Goal: Task Accomplishment & Management: Complete application form

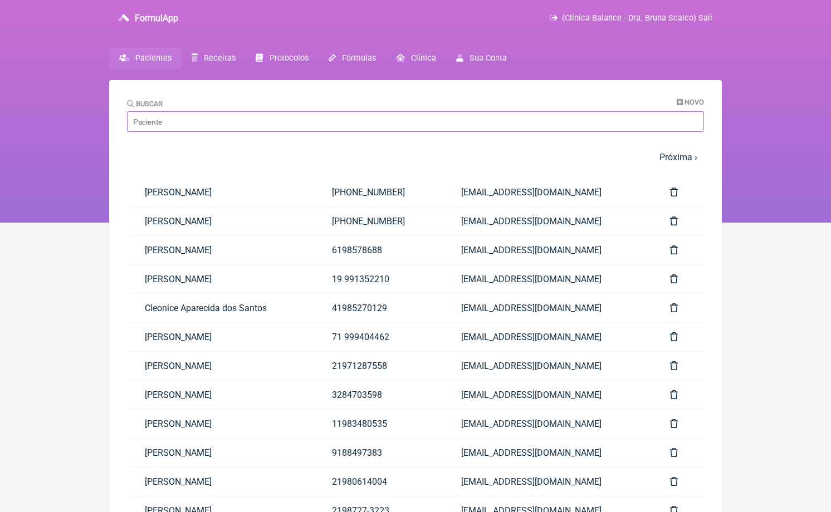
click at [326, 120] on input "Buscar" at bounding box center [415, 121] width 577 height 21
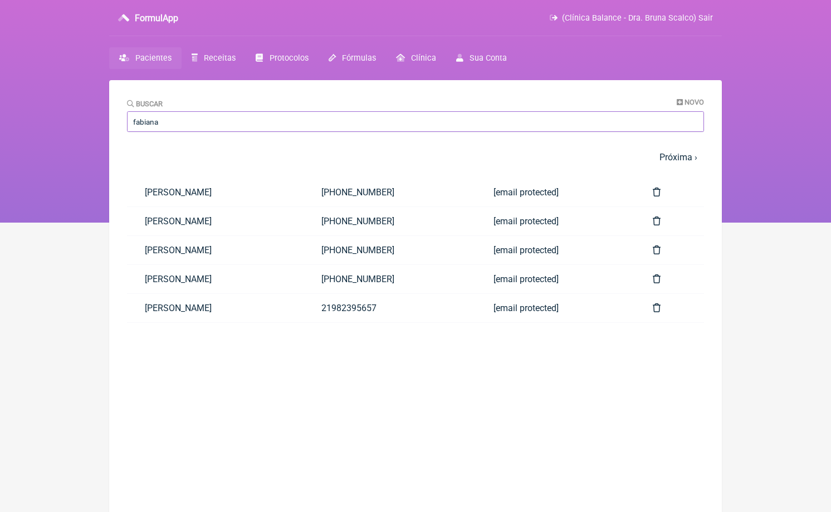
type input "Fabiana"
drag, startPoint x: 326, startPoint y: 120, endPoint x: 244, endPoint y: 241, distance: 145.2
click at [244, 241] on link "[PERSON_NAME]" at bounding box center [215, 250] width 177 height 28
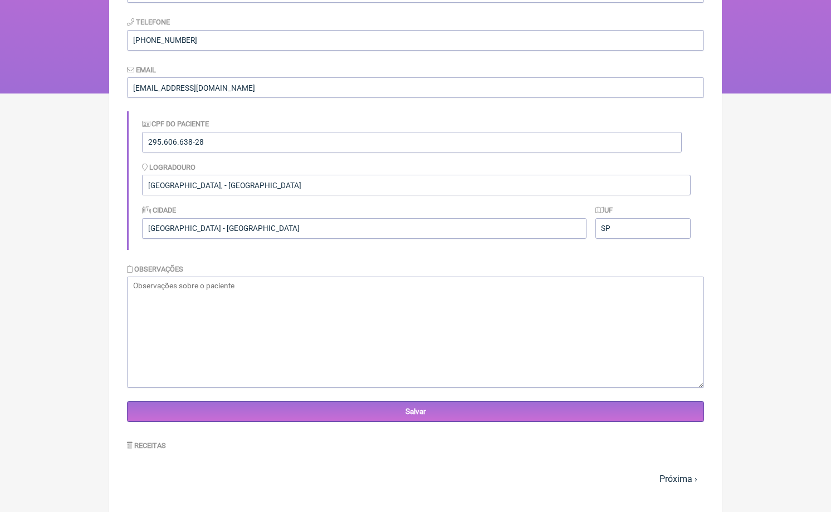
scroll to position [535, 0]
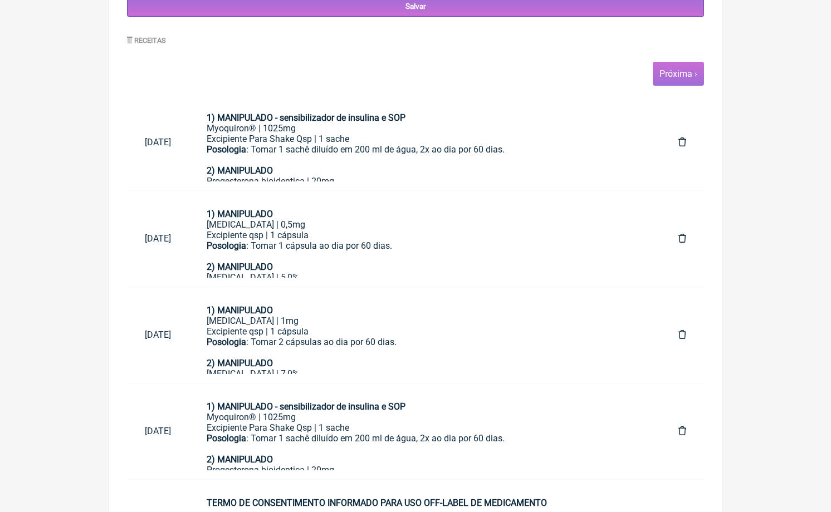
click at [671, 75] on link "Próxima ›" at bounding box center [678, 73] width 38 height 11
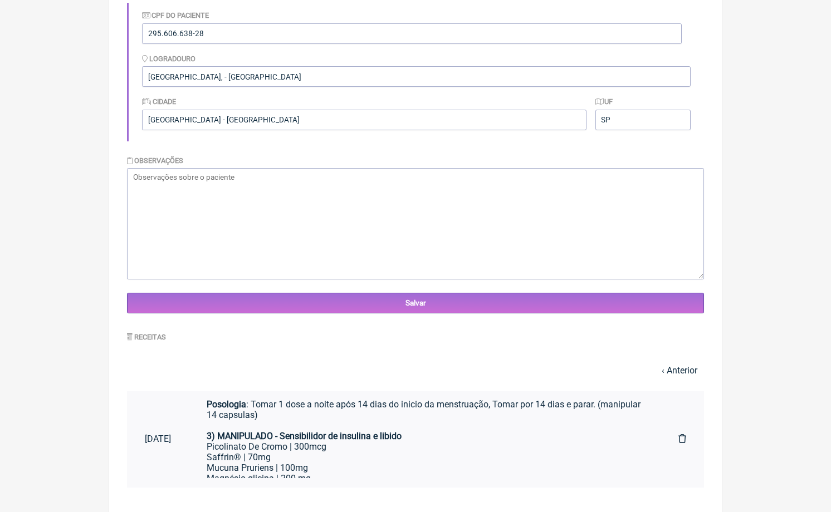
scroll to position [98, 0]
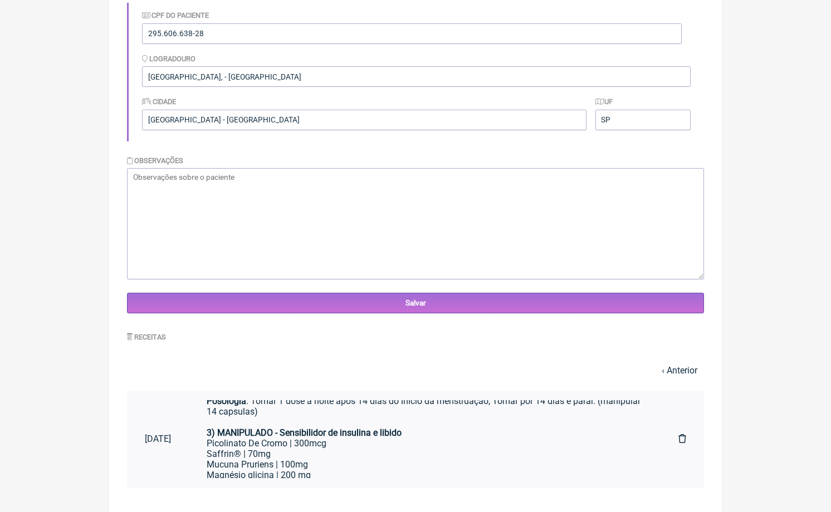
click at [401, 428] on strong "3) MANIPULADO - Sensibilidor de insulina e libido" at bounding box center [304, 433] width 195 height 11
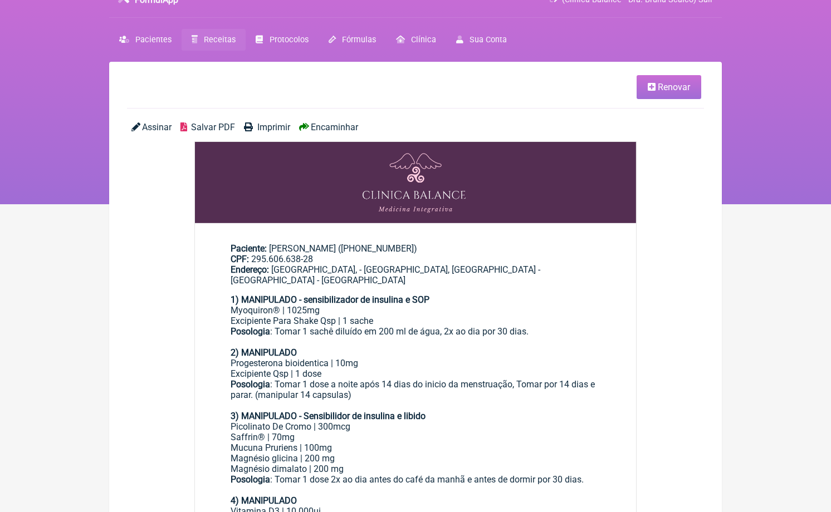
scroll to position [18, 0]
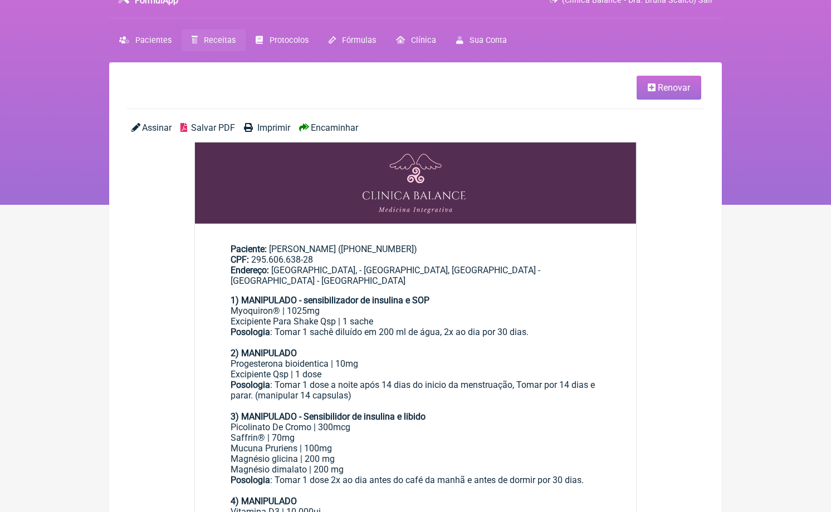
click at [680, 79] on link "Renovar" at bounding box center [668, 88] width 65 height 24
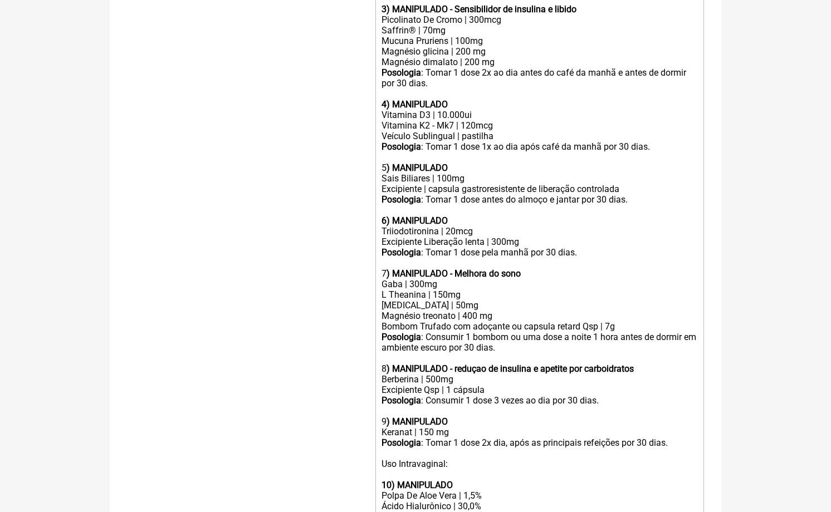
scroll to position [507, 0]
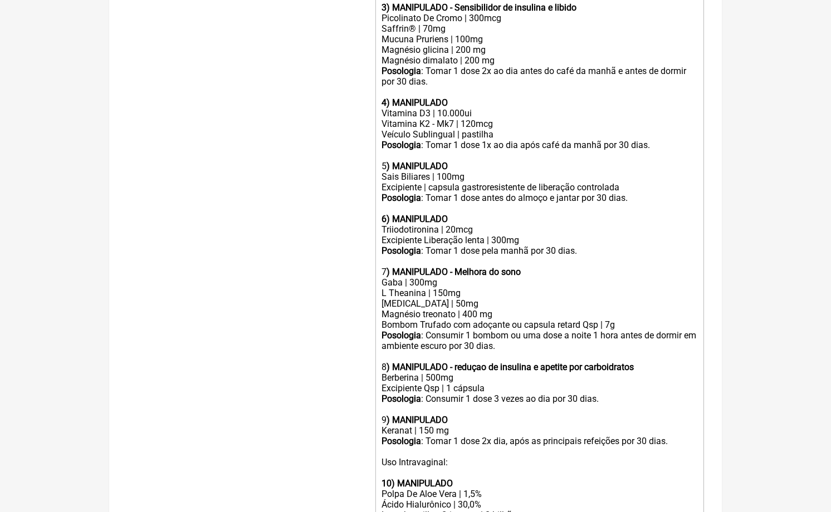
click at [447, 172] on div "Sais Biliares | 100mg" at bounding box center [539, 177] width 316 height 11
type trix-editor "<lor><ipsumd>8) SITAMETCON - adipiscingelit se doeiusmo t INC</utlabo></etd><ma…"
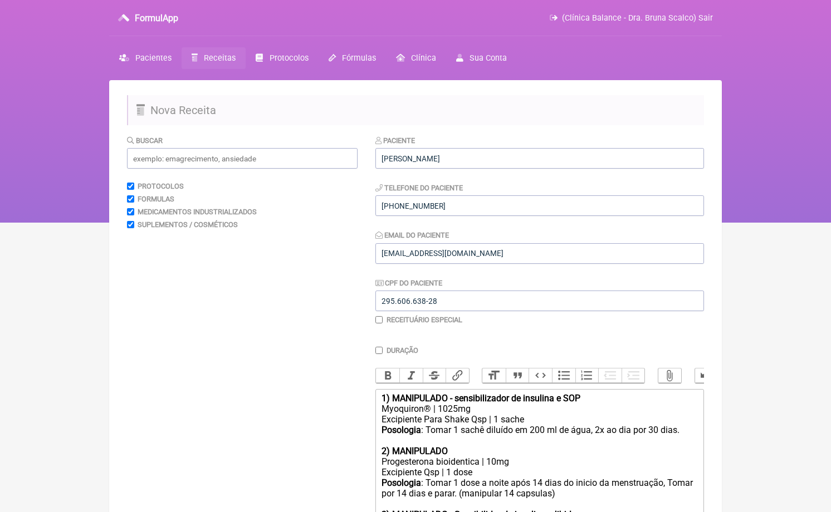
scroll to position [0, 0]
click at [240, 164] on input "text" at bounding box center [242, 158] width 231 height 21
type input "i"
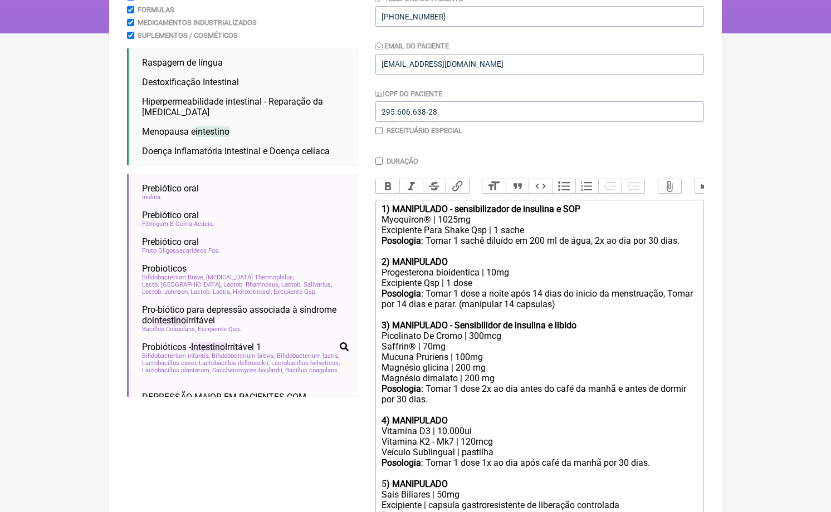
scroll to position [191, 0]
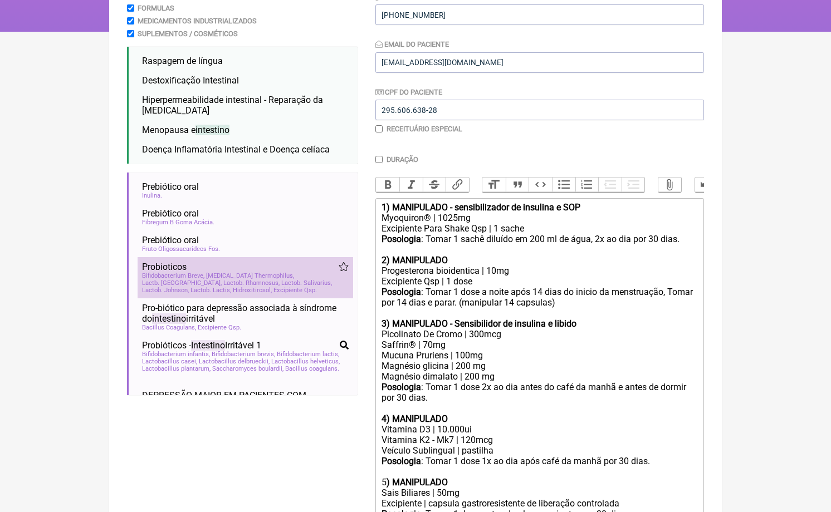
type input "intestino"
click at [281, 272] on span "[MEDICAL_DATA] Thermophilus" at bounding box center [250, 275] width 88 height 7
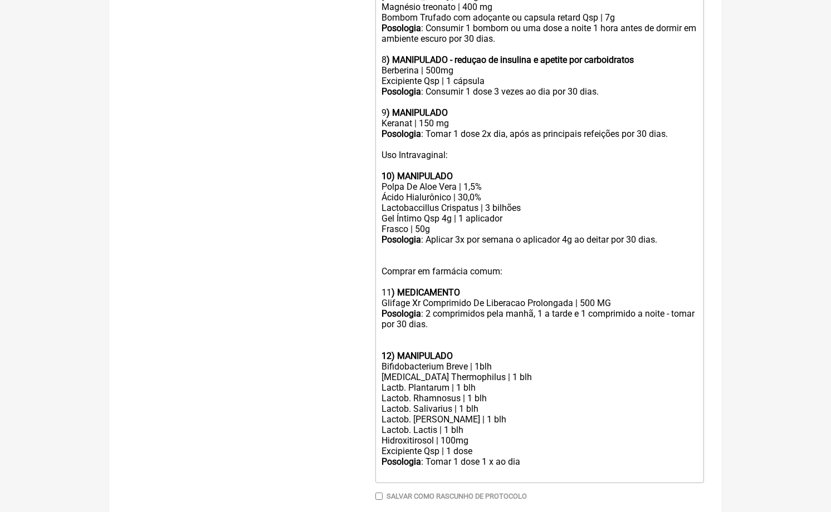
scroll to position [814, 0]
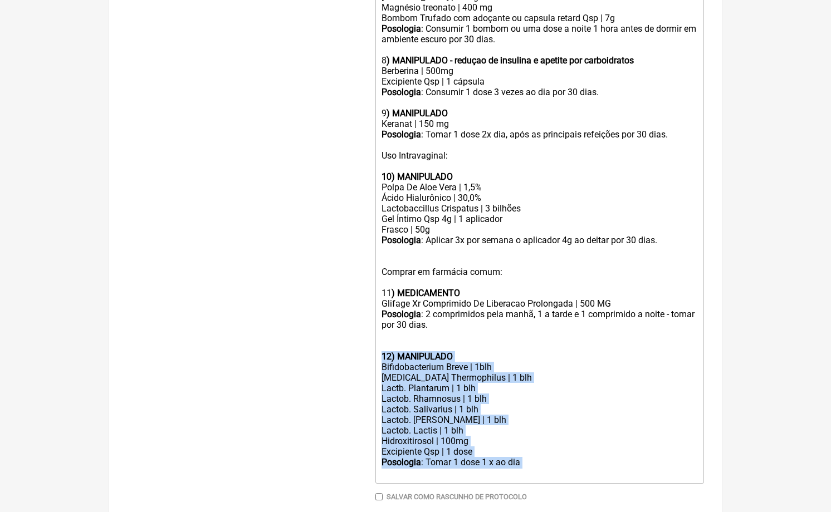
drag, startPoint x: 540, startPoint y: 415, endPoint x: 361, endPoint y: 317, distance: 203.1
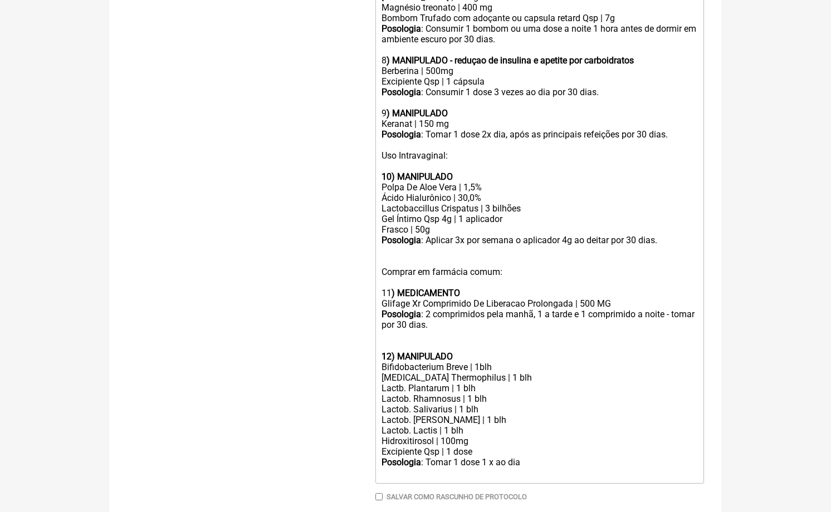
click at [386, 341] on div at bounding box center [539, 346] width 316 height 11
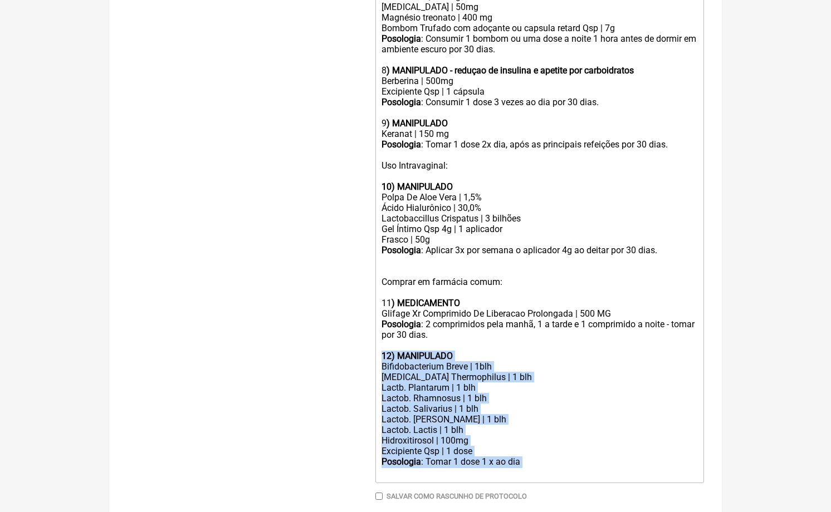
drag, startPoint x: 532, startPoint y: 415, endPoint x: 358, endPoint y: 316, distance: 200.5
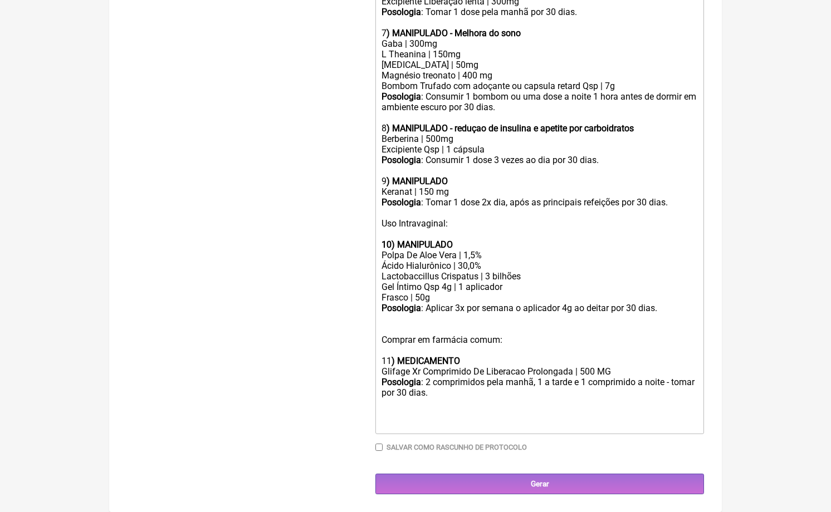
scroll to position [704, 0]
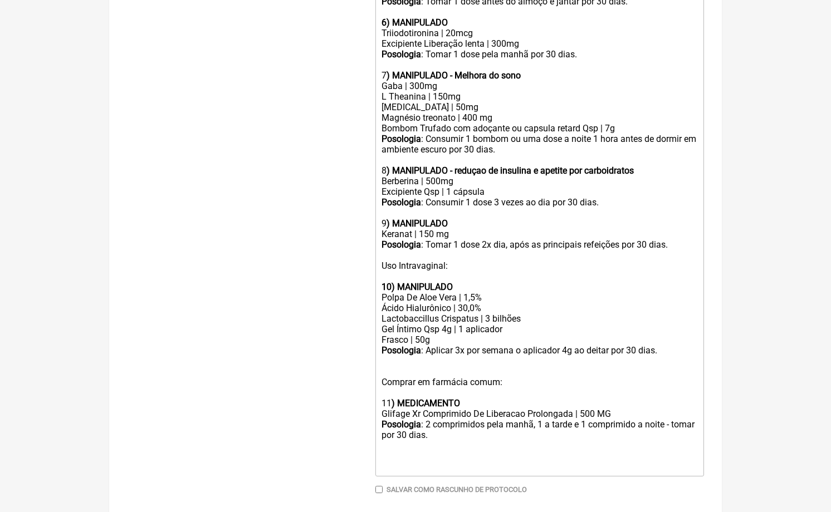
click at [391, 239] on div "Posologia : Tomar 1 dose 2x dia, após as principais refeições por 30 dias. Uso …" at bounding box center [539, 260] width 316 height 42
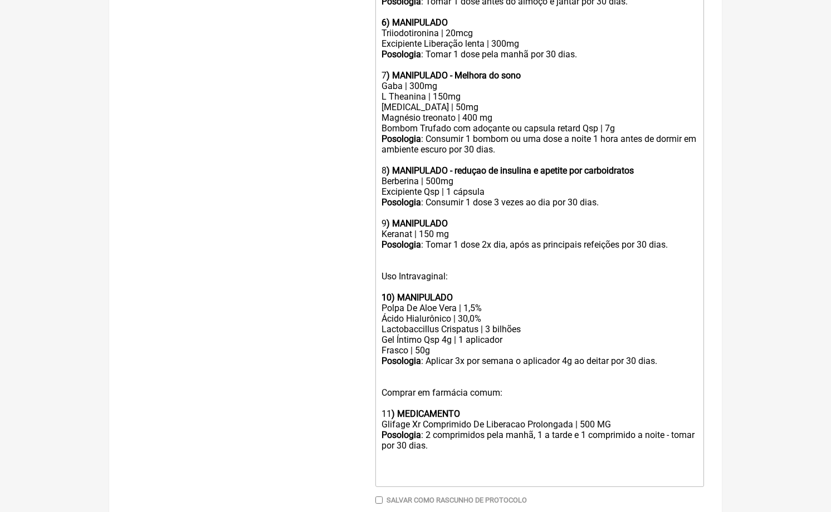
paste trix-editor "strong>12) MANIPULADO</strong></div><div>Bifidobacterium Breve | 1blh</div><div…"
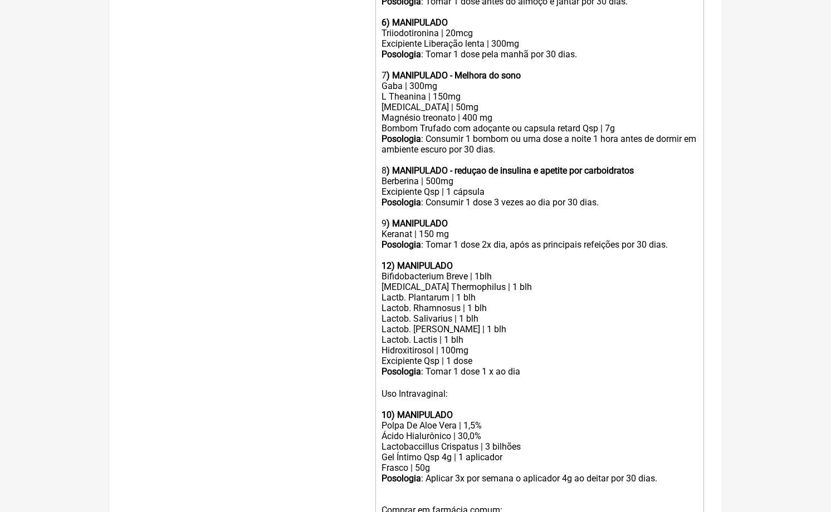
click at [389, 261] on strong "12) MANIPULADO" at bounding box center [416, 266] width 71 height 11
click at [390, 410] on strong "10) MANIPULADO" at bounding box center [416, 415] width 71 height 11
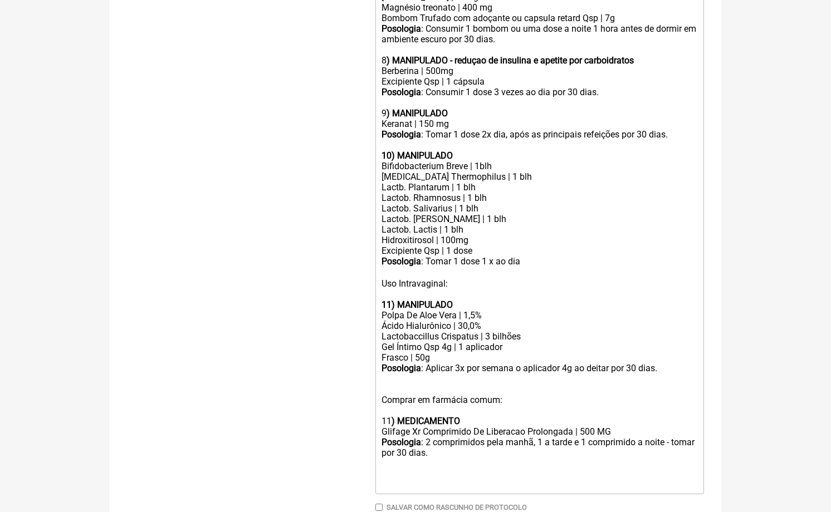
scroll to position [816, 0]
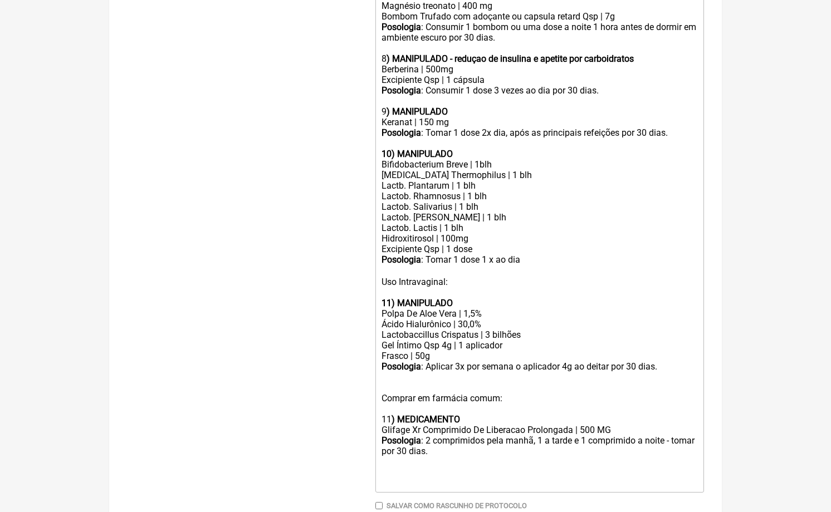
click at [391, 414] on strong ") MEDICAMENTO" at bounding box center [425, 419] width 68 height 11
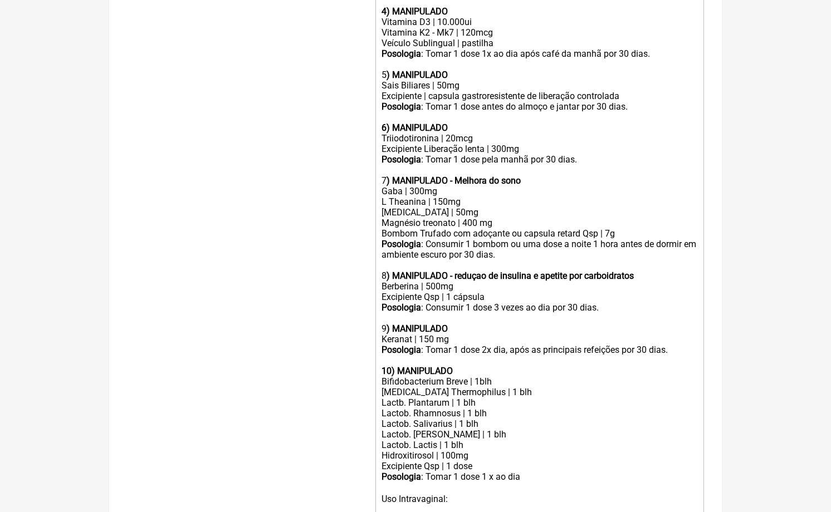
scroll to position [594, 0]
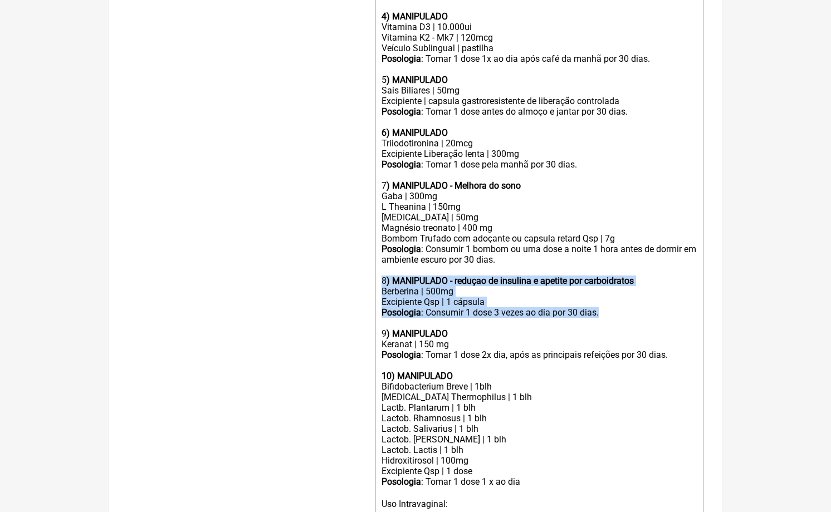
drag, startPoint x: 382, startPoint y: 251, endPoint x: 685, endPoint y: 283, distance: 305.3
click at [685, 286] on trix-editor "1) MANIPULADO - sensibilizador de insulina e SOP Myoquiron® | 1025mg Excipiente…" at bounding box center [539, 255] width 329 height 919
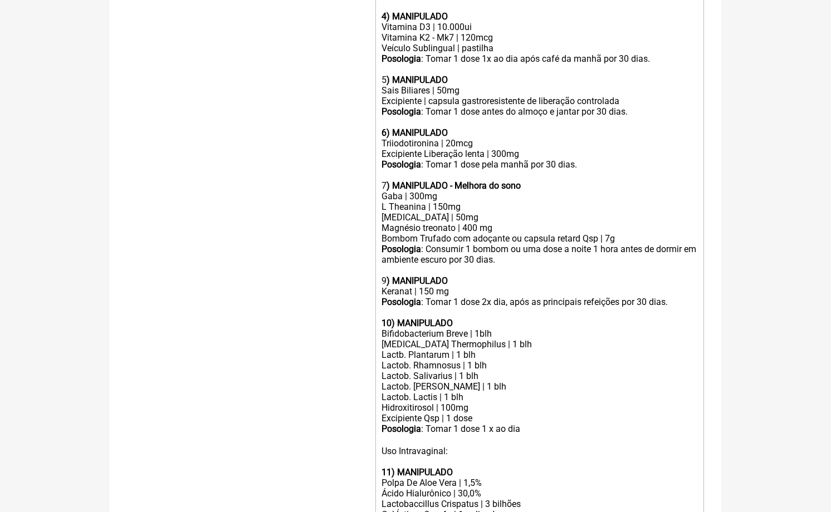
click at [385, 265] on div "9 ) MANIPULADO" at bounding box center [539, 275] width 316 height 21
click at [391, 318] on strong "10) MANIPULADO" at bounding box center [416, 323] width 71 height 11
click at [391, 467] on strong "11) MANIPULADO" at bounding box center [416, 472] width 71 height 11
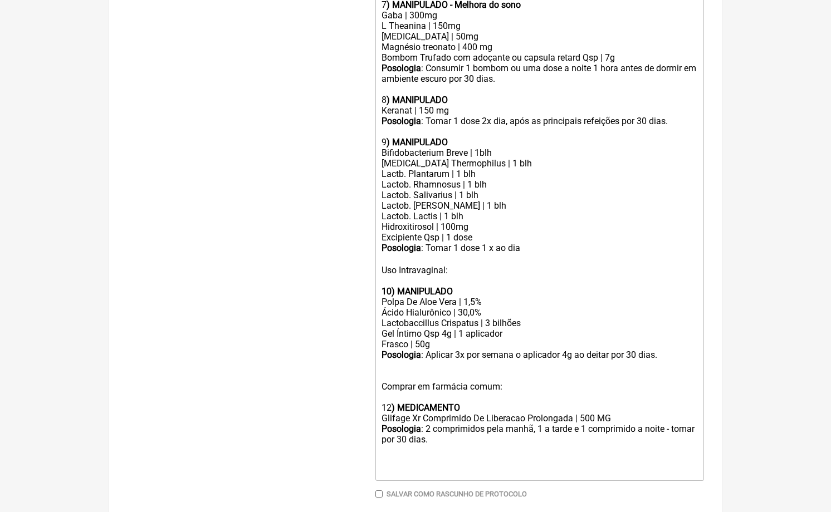
scroll to position [774, 0]
click at [390, 365] on div "Comprar em farmácia comum: 12 ) MEDICAMENTO" at bounding box center [539, 387] width 316 height 53
type trix-editor "<lor><ipsumd>8) SITAMETCON - adipiscingelit se doeiusmo t INC</utlabo></etd><ma…"
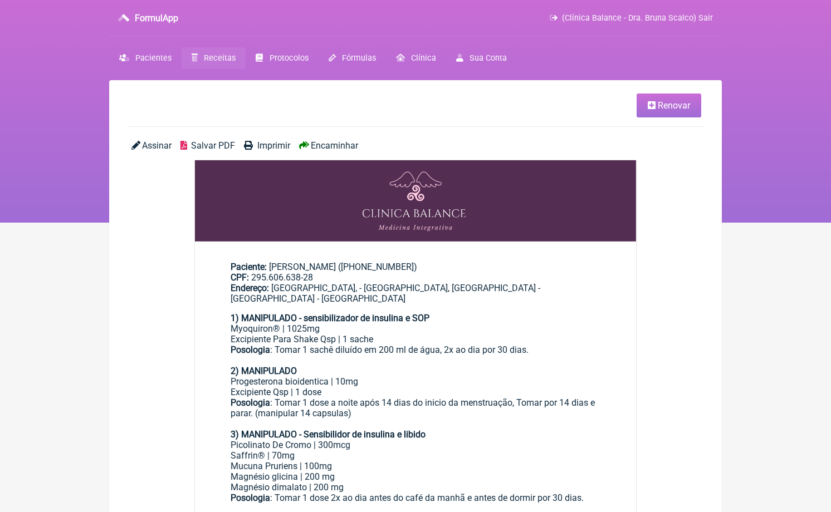
click at [351, 144] on span "Encaminhar" at bounding box center [334, 145] width 47 height 11
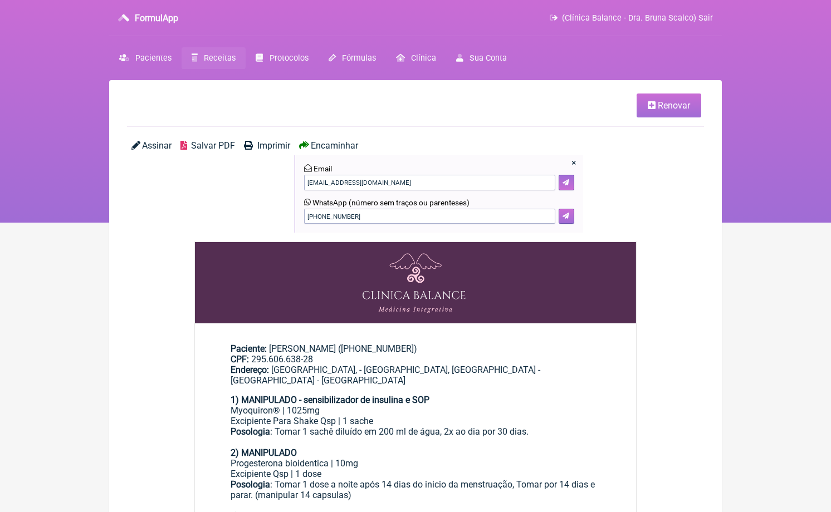
click at [571, 213] on button at bounding box center [567, 217] width 16 height 16
